Goal: Check status: Check status

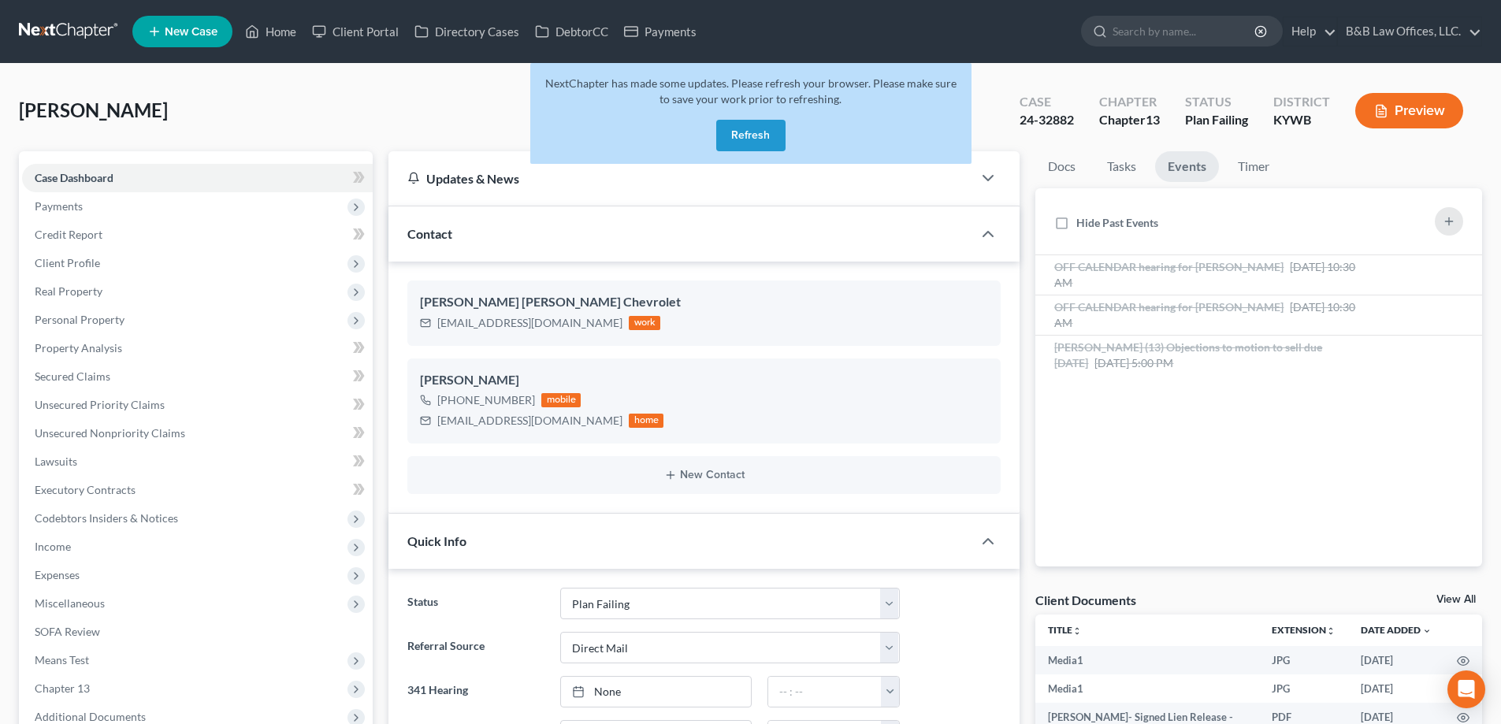
select select "14"
select select "2"
select select "0"
click at [753, 135] on button "Refresh" at bounding box center [750, 136] width 69 height 32
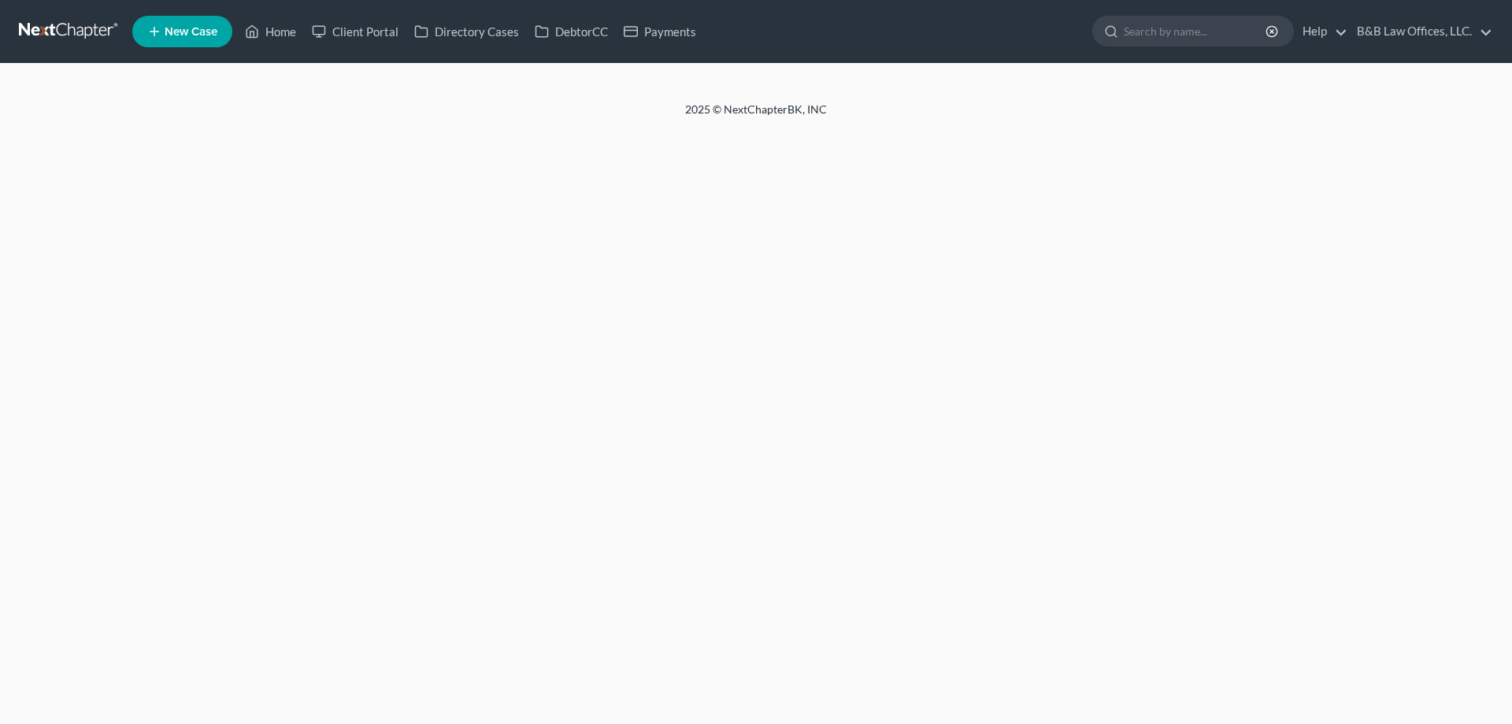
select select "2"
